Goal: Check status: Check status

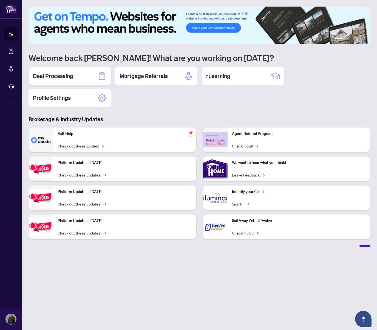
click at [60, 76] on h2 "Deal Processing" at bounding box center [53, 76] width 40 height 8
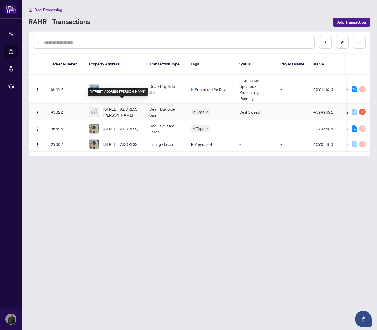
click at [129, 106] on span "[STREET_ADDRESS][PERSON_NAME]" at bounding box center [121, 112] width 37 height 12
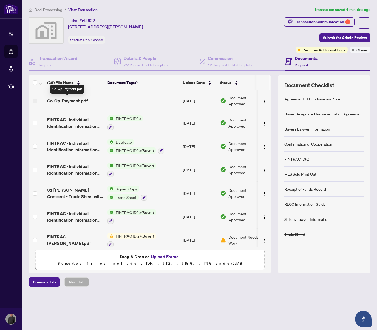
click at [76, 100] on span "Co-Op-Payment.pdf" at bounding box center [67, 101] width 41 height 7
click at [113, 106] on td at bounding box center [142, 100] width 75 height 21
click at [72, 101] on span "Co-Op-Payment.pdf" at bounding box center [67, 101] width 41 height 7
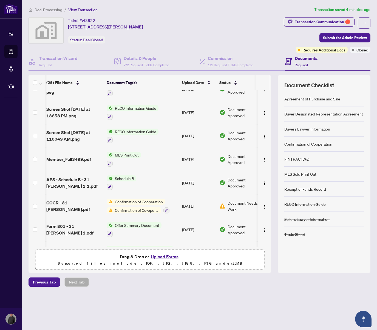
scroll to position [515, 1]
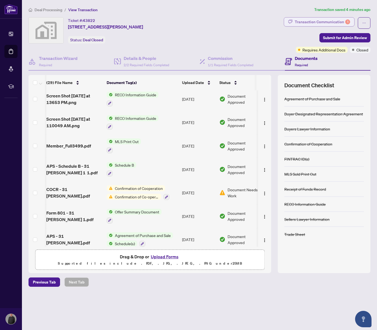
click at [311, 21] on div "Transaction Communication 1" at bounding box center [322, 22] width 55 height 9
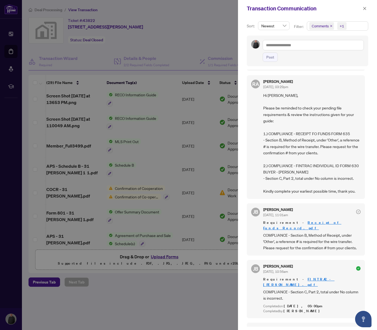
scroll to position [0, 0]
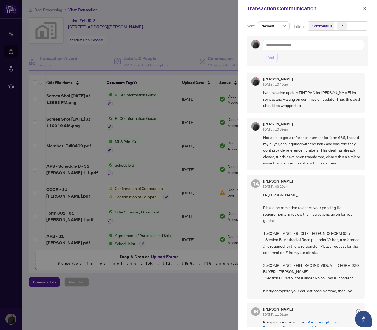
click at [342, 25] on div "+1" at bounding box center [342, 25] width 4 height 5
click at [331, 50] on span "Comments" at bounding box center [327, 48] width 19 height 5
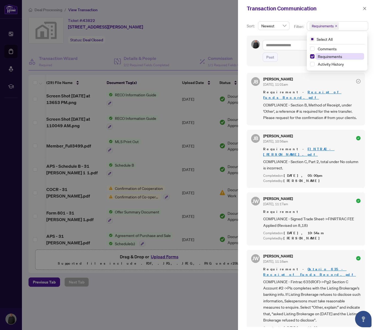
click at [333, 56] on span "Requirements" at bounding box center [330, 56] width 24 height 5
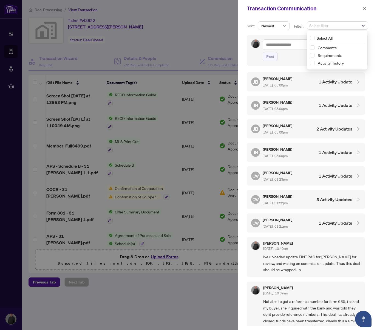
click at [333, 83] on h4 "1 Activity Update" at bounding box center [335, 82] width 34 height 7
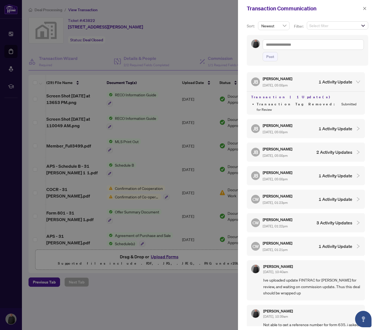
click at [334, 126] on h4 "1 Activity Update" at bounding box center [335, 129] width 34 height 7
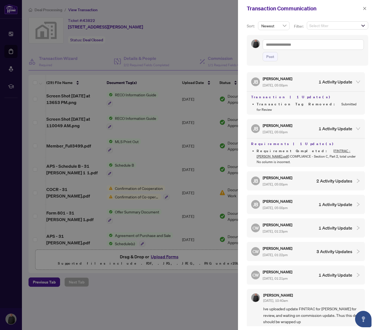
click at [335, 272] on h4 "1 Activity Update" at bounding box center [335, 275] width 34 height 7
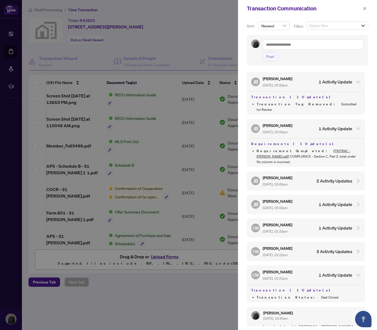
click at [335, 249] on h4 "3 Activity Updates" at bounding box center [334, 252] width 36 height 7
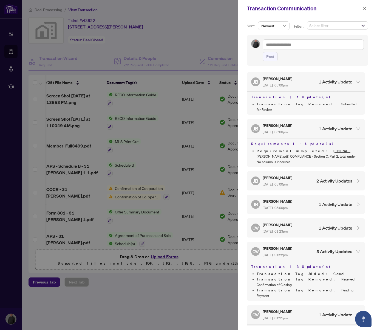
click at [330, 225] on h4 "1 Activity Update" at bounding box center [335, 228] width 34 height 7
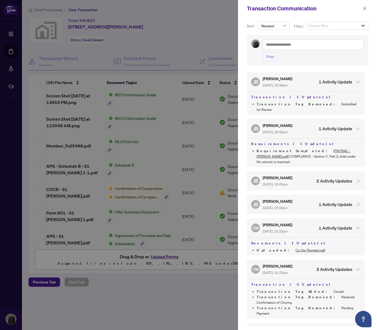
click at [295, 249] on link "Co-Op-Payment.pdf" at bounding box center [310, 251] width 30 height 4
click at [266, 175] on h5 "[PERSON_NAME]" at bounding box center [278, 178] width 30 height 6
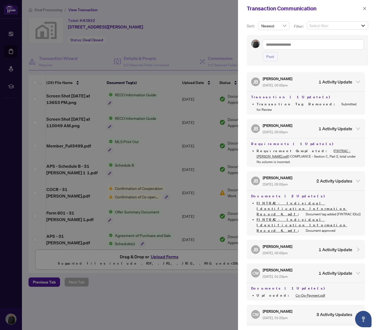
click at [273, 244] on h5 "[PERSON_NAME]" at bounding box center [278, 247] width 30 height 6
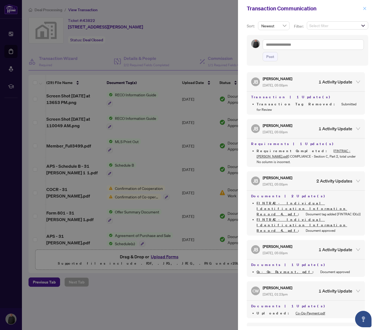
click at [365, 7] on icon "close" at bounding box center [365, 9] width 4 height 4
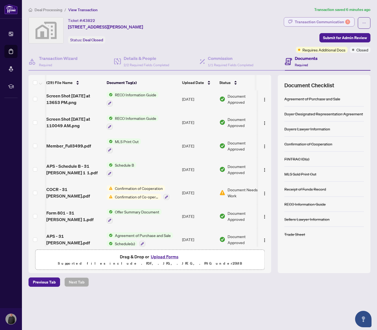
click at [312, 22] on div "Transaction Communication 1" at bounding box center [322, 22] width 55 height 9
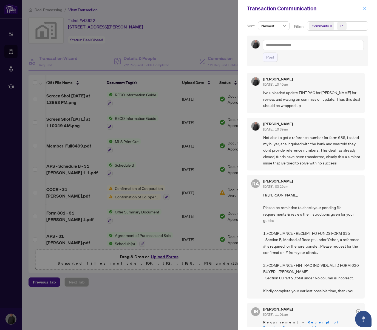
click at [363, 7] on icon "close" at bounding box center [364, 8] width 3 height 3
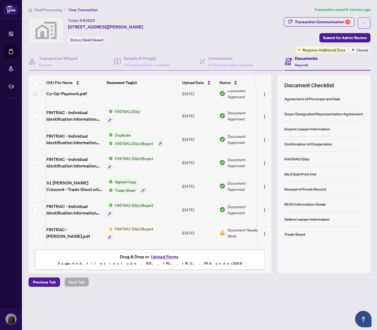
scroll to position [0, 1]
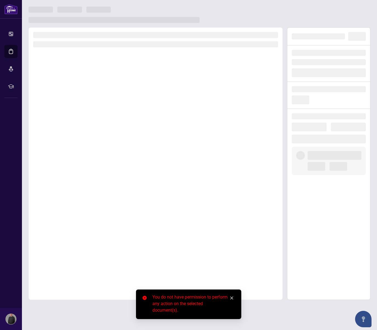
click at [231, 299] on icon "close" at bounding box center [232, 298] width 4 height 4
